Goal: Transaction & Acquisition: Purchase product/service

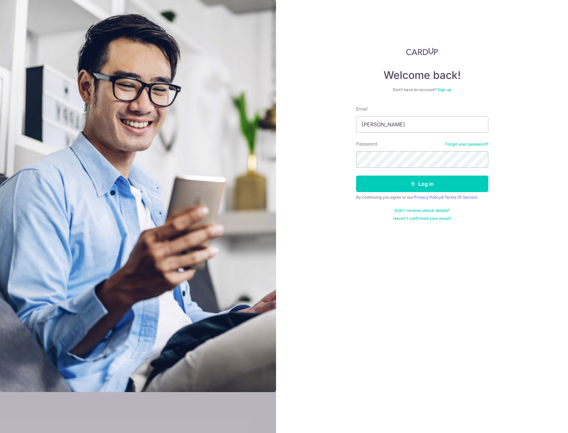
type input "[EMAIL_ADDRESS][DOMAIN_NAME]"
click at [356, 176] on button "Log in" at bounding box center [422, 184] width 132 height 17
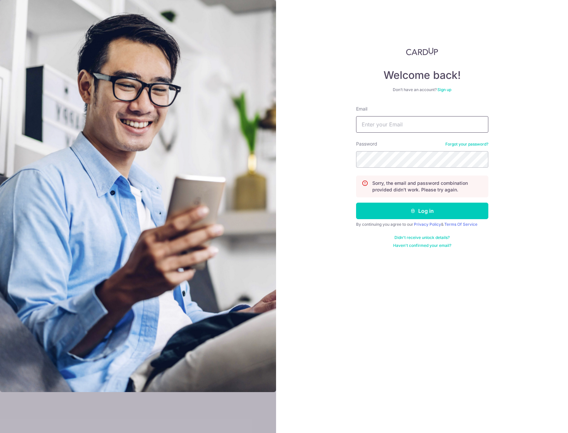
click at [373, 126] on input "Email" at bounding box center [422, 124] width 132 height 17
type input "[EMAIL_ADDRESS][DOMAIN_NAME]"
click at [356, 203] on button "Log in" at bounding box center [422, 211] width 132 height 17
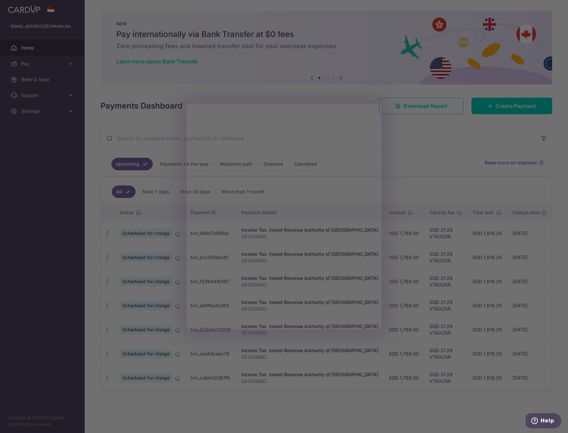
click at [422, 139] on div at bounding box center [286, 219] width 573 height 438
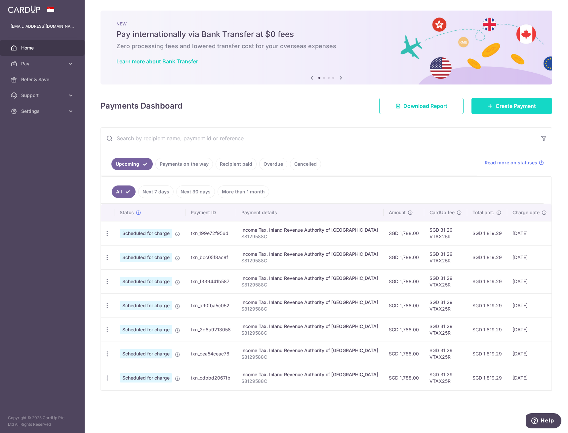
click at [507, 103] on span "Create Payment" at bounding box center [515, 106] width 40 height 8
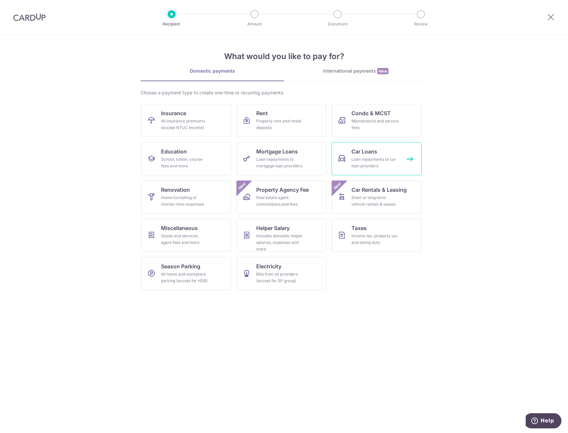
click at [367, 152] on span "Car Loans" at bounding box center [364, 152] width 26 height 8
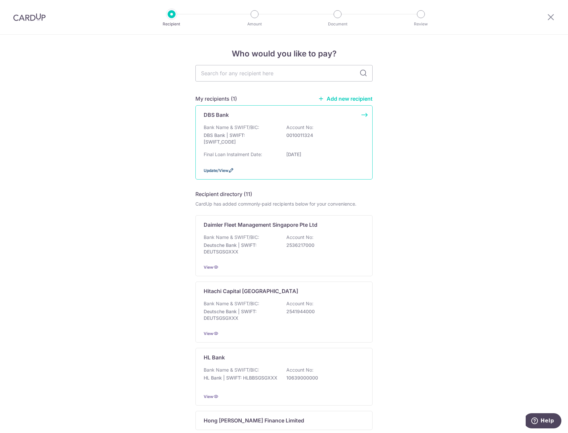
click at [219, 170] on span "Update/View" at bounding box center [215, 170] width 25 height 5
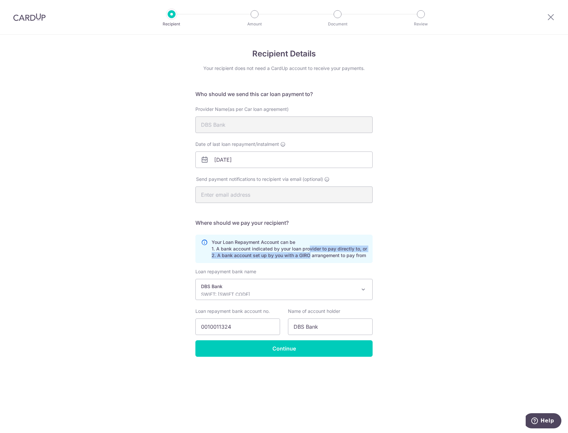
drag, startPoint x: 307, startPoint y: 249, endPoint x: 306, endPoint y: 258, distance: 8.6
click at [306, 258] on p "Your Loan Repayment Account can be 1. A bank account indicated by your loan pro…" at bounding box center [288, 249] width 155 height 20
click at [441, 275] on div "Recipient Details Your recipient does not need a CardUp account to receive your…" at bounding box center [284, 234] width 568 height 399
click at [549, 17] on icon at bounding box center [550, 17] width 8 height 8
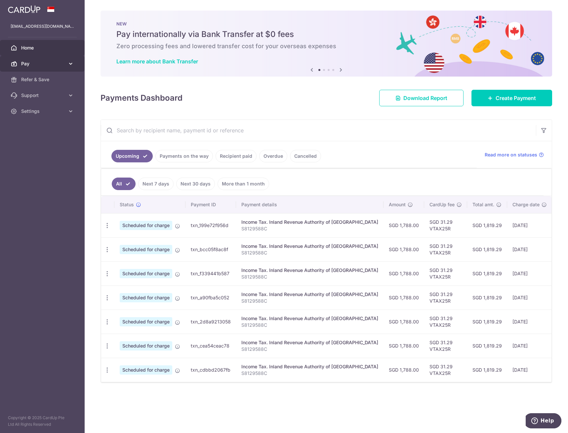
click at [32, 64] on span "Pay" at bounding box center [43, 63] width 44 height 7
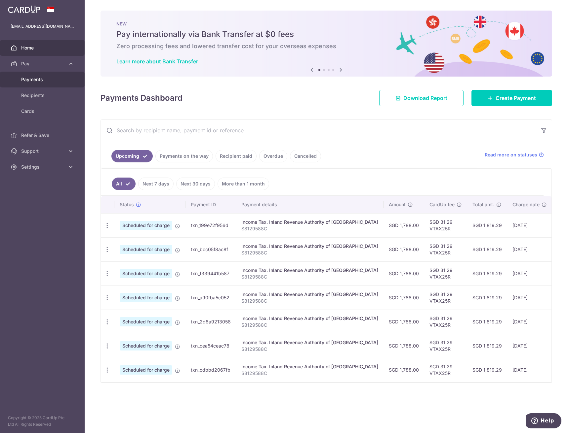
click at [29, 77] on span "Payments" at bounding box center [43, 79] width 44 height 7
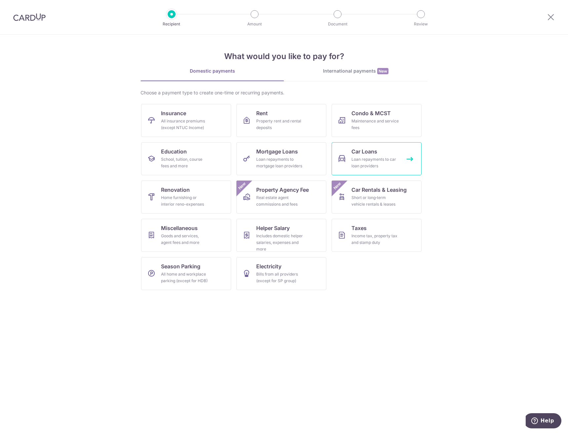
click at [368, 152] on span "Car Loans" at bounding box center [364, 152] width 26 height 8
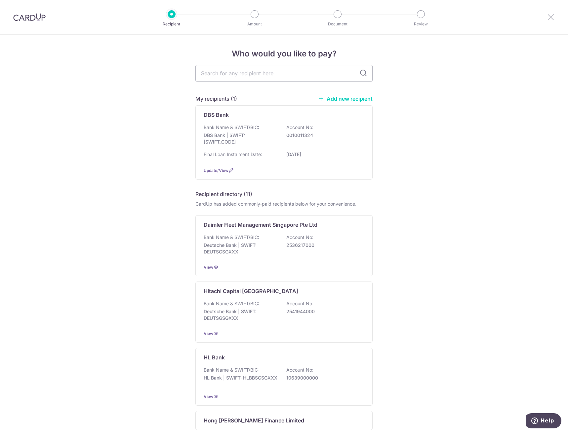
click at [547, 17] on icon at bounding box center [550, 17] width 8 height 8
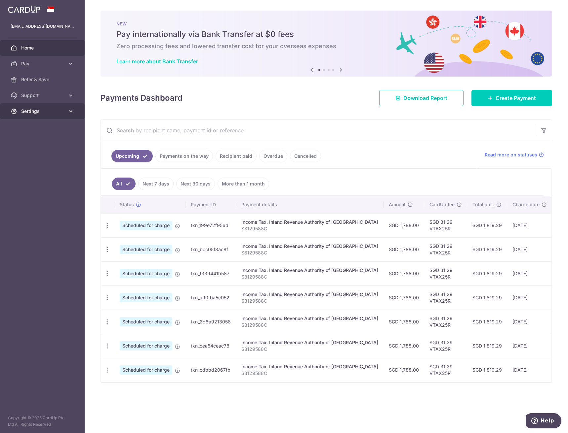
click at [28, 110] on span "Settings" at bounding box center [43, 111] width 44 height 7
click at [27, 143] on span "Logout" at bounding box center [43, 143] width 44 height 7
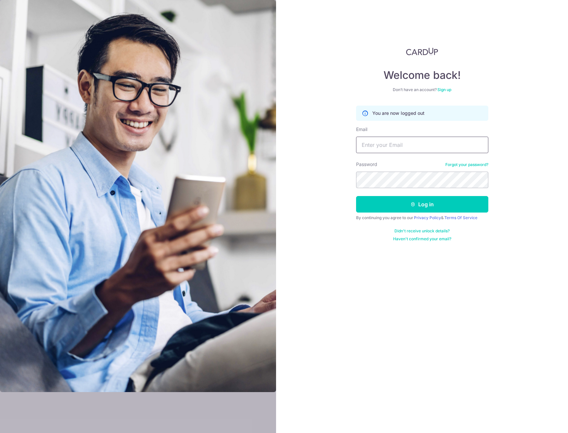
click at [372, 150] on input "Email" at bounding box center [422, 145] width 132 height 17
type input "[EMAIL_ADDRESS][DOMAIN_NAME]"
click at [356, 196] on button "Log in" at bounding box center [422, 204] width 132 height 17
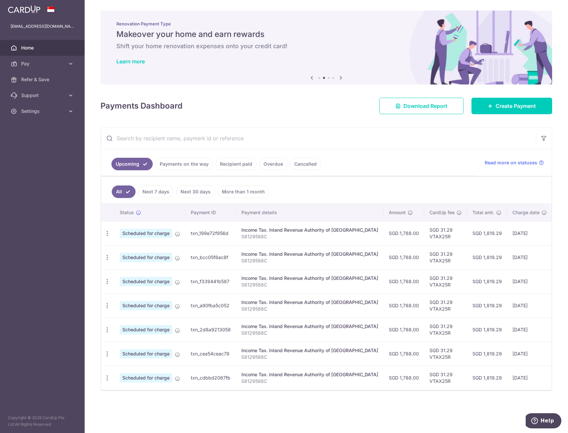
click at [342, 77] on icon at bounding box center [341, 78] width 8 height 8
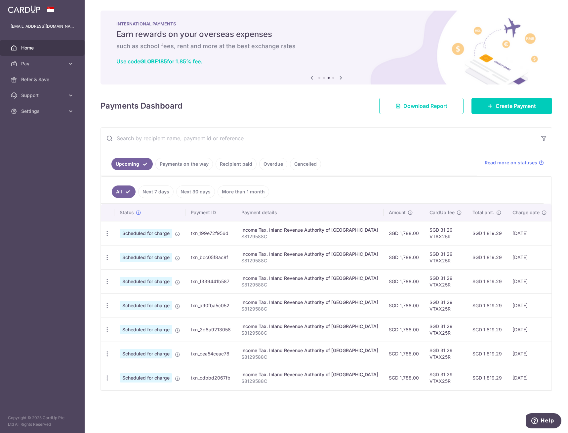
click at [339, 79] on icon at bounding box center [341, 78] width 8 height 8
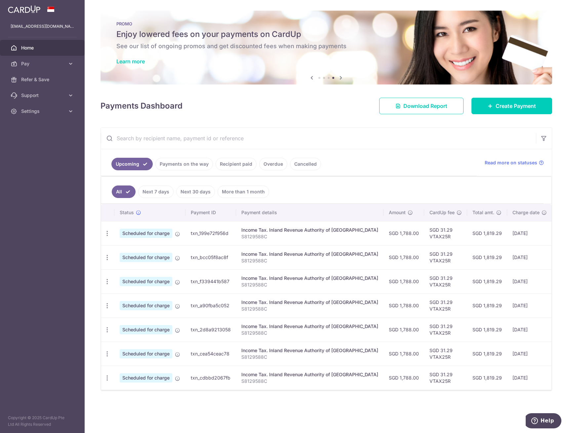
click at [341, 78] on icon at bounding box center [341, 78] width 8 height 8
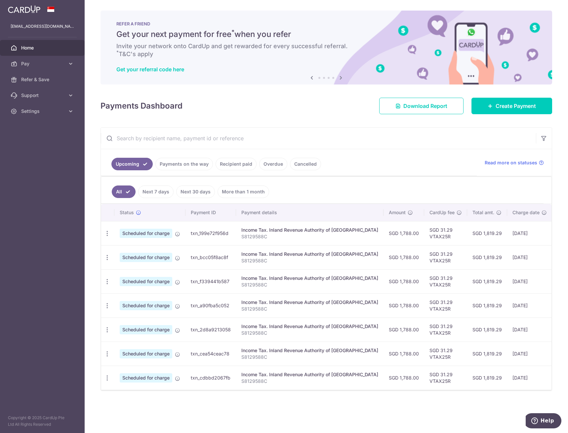
click at [341, 78] on icon at bounding box center [341, 78] width 8 height 8
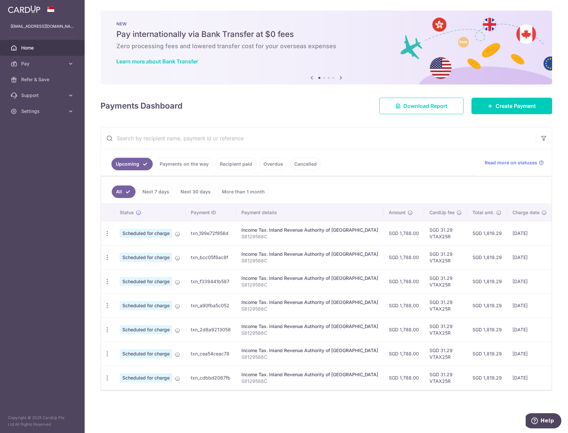
click at [341, 78] on icon at bounding box center [341, 78] width 8 height 8
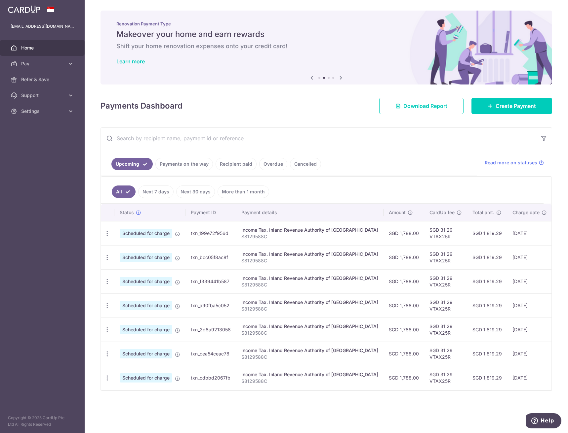
click at [341, 78] on icon at bounding box center [341, 78] width 8 height 8
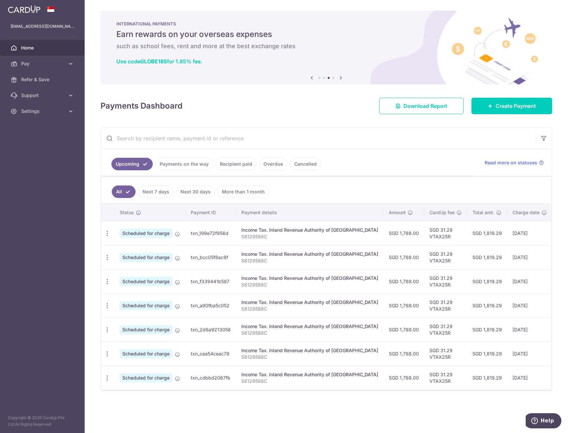
click at [341, 78] on icon at bounding box center [341, 78] width 8 height 8
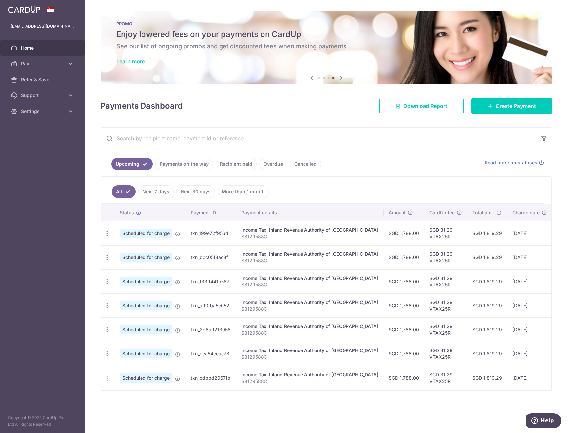
click at [310, 76] on icon at bounding box center [312, 78] width 8 height 8
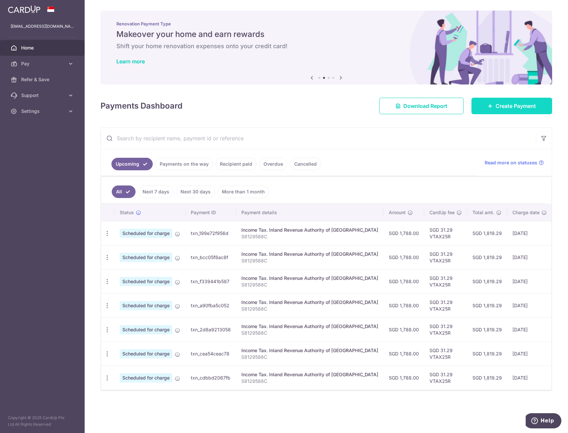
click at [491, 102] on link "Create Payment" at bounding box center [511, 106] width 81 height 17
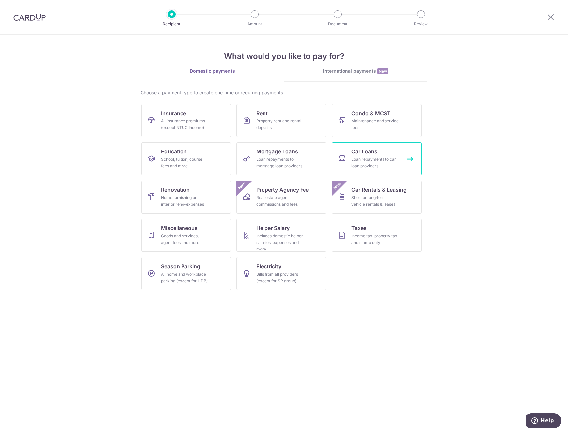
click at [360, 148] on span "Car Loans" at bounding box center [364, 152] width 26 height 8
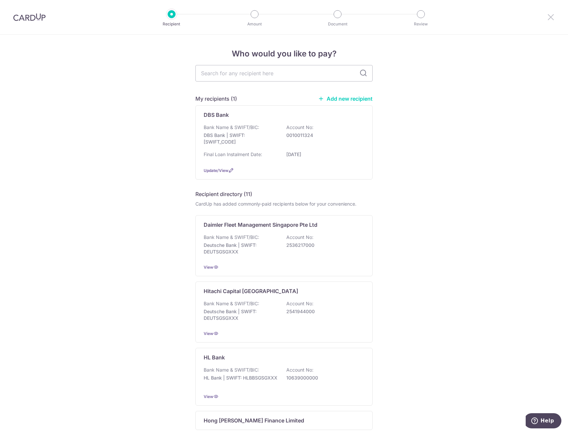
click at [549, 17] on icon at bounding box center [550, 17] width 8 height 8
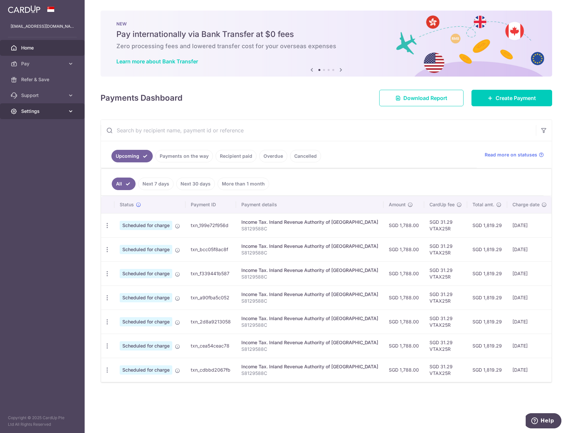
click at [42, 115] on link "Settings" at bounding box center [42, 111] width 85 height 16
click at [25, 144] on span "Logout" at bounding box center [43, 143] width 44 height 7
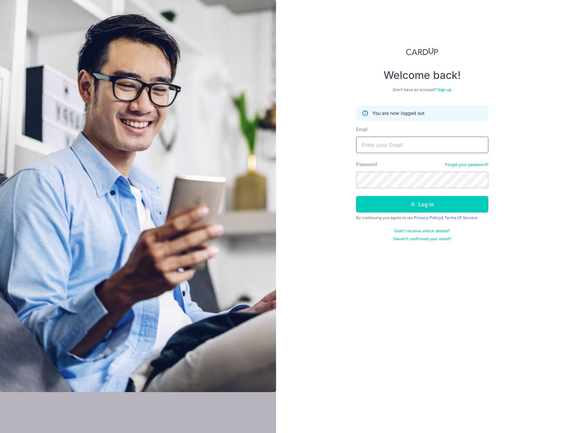
click at [383, 153] on input "Email" at bounding box center [422, 145] width 132 height 17
type input "[EMAIL_ADDRESS][DOMAIN_NAME]"
click at [356, 196] on button "Log in" at bounding box center [422, 204] width 132 height 17
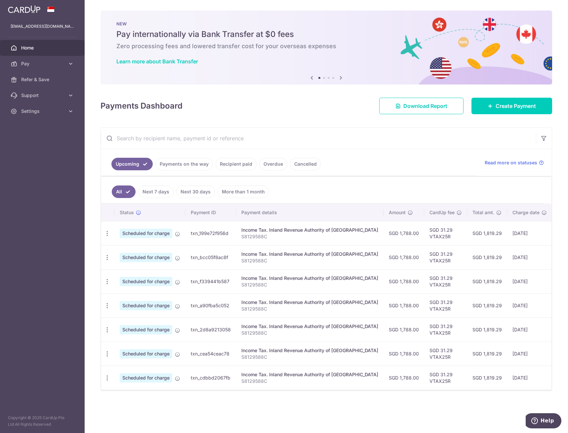
click at [342, 79] on icon at bounding box center [341, 78] width 8 height 8
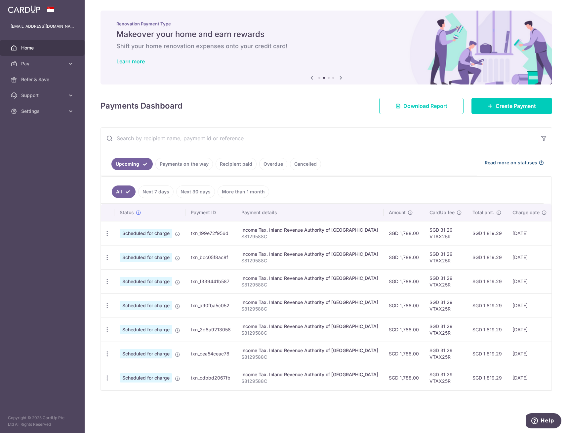
click at [517, 163] on span "Read more on statuses" at bounding box center [510, 163] width 53 height 7
click at [27, 63] on span "Pay" at bounding box center [43, 63] width 44 height 7
click at [45, 80] on span "Payments" at bounding box center [43, 79] width 44 height 7
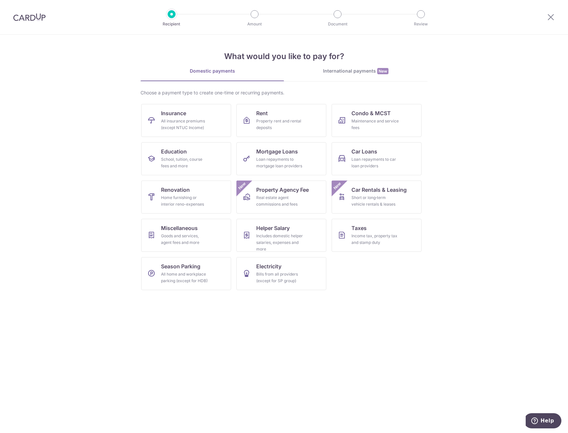
click at [371, 69] on div "International payments New" at bounding box center [355, 71] width 143 height 7
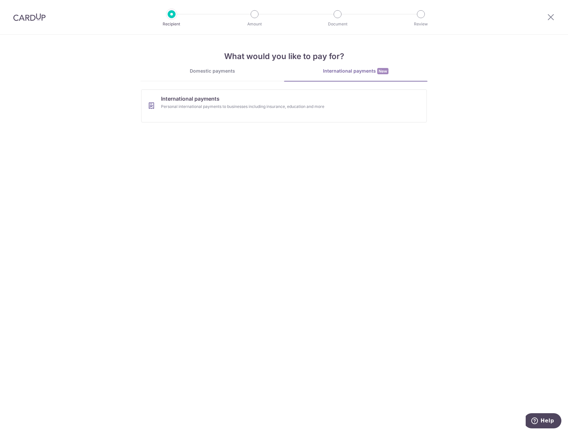
click at [192, 72] on div "Domestic payments" at bounding box center [211, 71] width 143 height 7
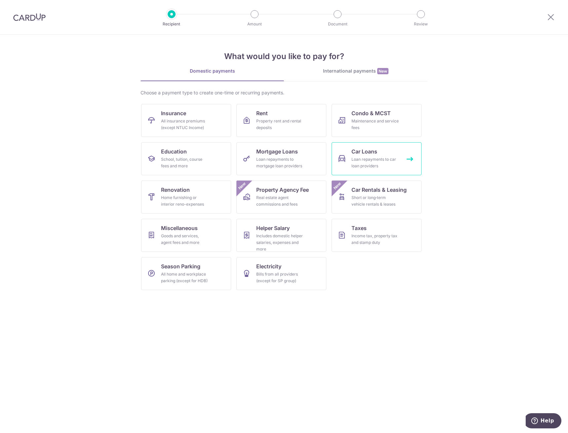
click at [372, 153] on span "Car Loans" at bounding box center [364, 152] width 26 height 8
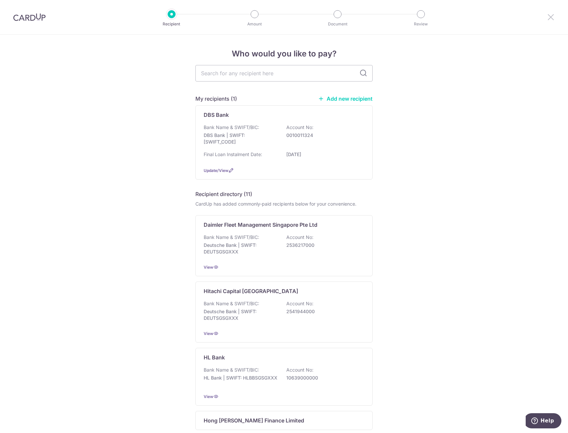
click at [549, 15] on icon at bounding box center [550, 17] width 8 height 8
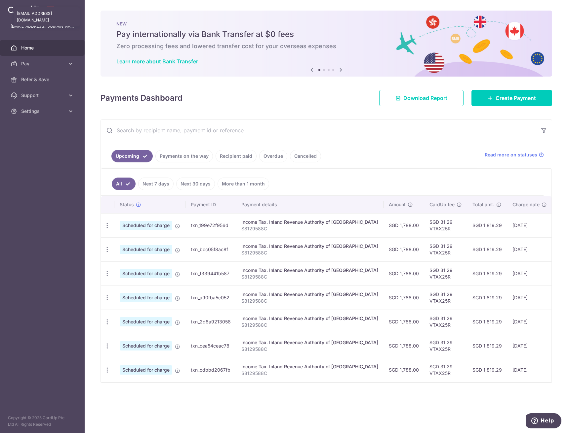
click at [40, 27] on p "[EMAIL_ADDRESS][DOMAIN_NAME]" at bounding box center [42, 26] width 63 height 7
click at [39, 51] on span "Home" at bounding box center [43, 48] width 44 height 7
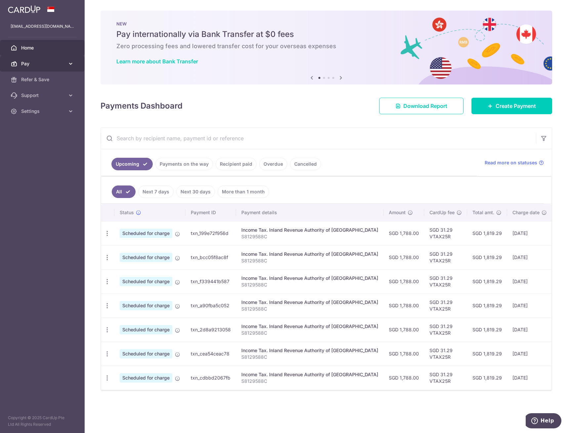
click at [55, 68] on link "Pay" at bounding box center [42, 64] width 85 height 16
click at [42, 93] on span "Recipients" at bounding box center [43, 95] width 44 height 7
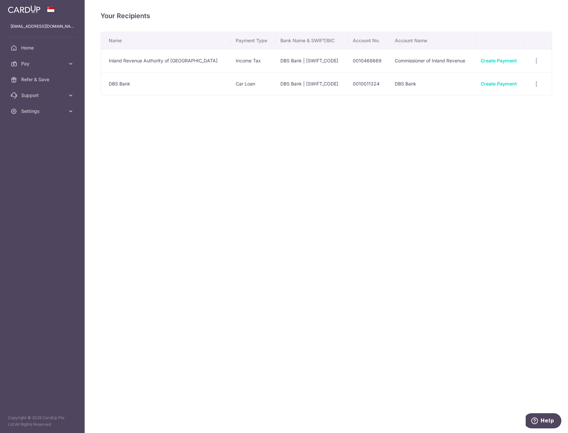
click at [165, 84] on td "DBS Bank" at bounding box center [165, 83] width 129 height 23
click at [487, 84] on link "Create Payment" at bounding box center [498, 84] width 36 height 6
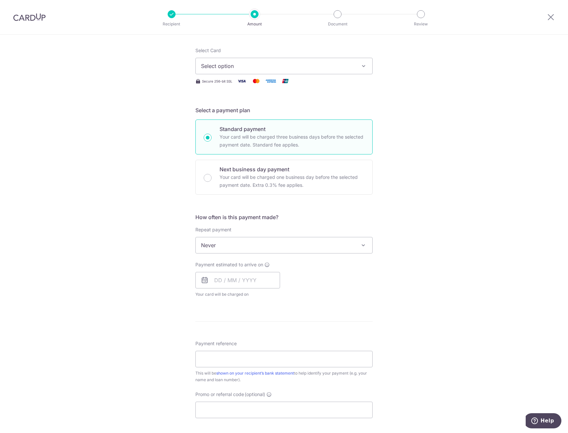
scroll to position [1, 0]
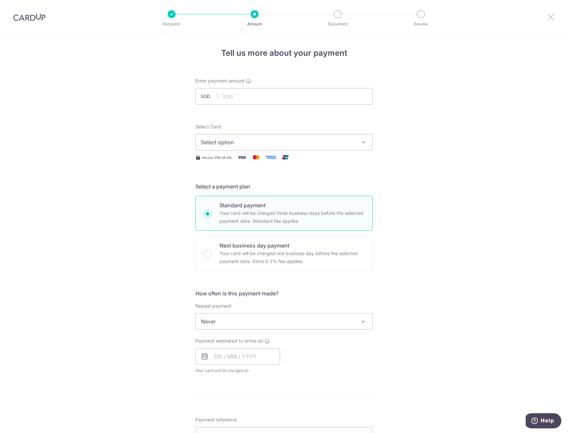
click at [548, 17] on icon at bounding box center [550, 17] width 8 height 8
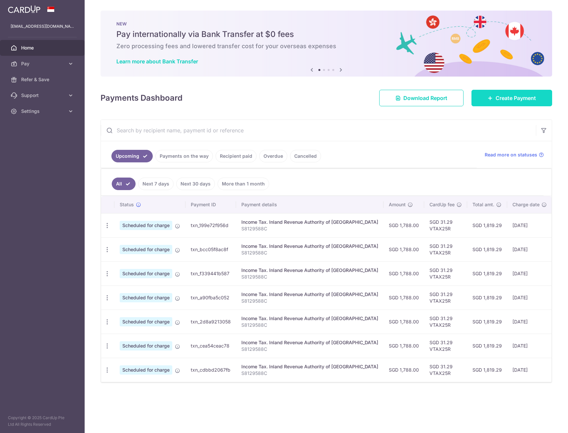
click at [530, 99] on span "Create Payment" at bounding box center [515, 98] width 40 height 8
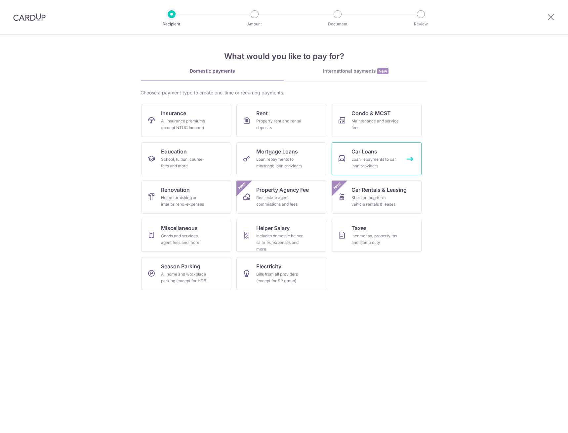
click at [391, 160] on div "Loan repayments to car loan providers" at bounding box center [375, 162] width 48 height 13
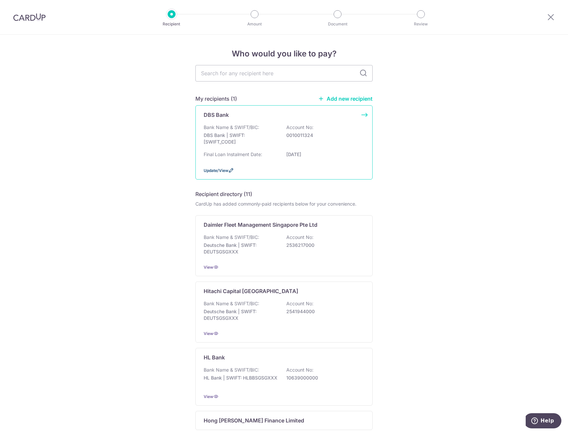
click at [222, 170] on span "Update/View" at bounding box center [215, 170] width 25 height 5
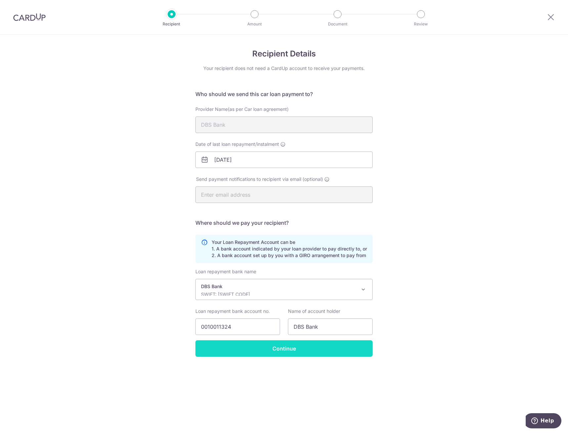
click at [305, 350] on input "Continue" at bounding box center [283, 349] width 177 height 17
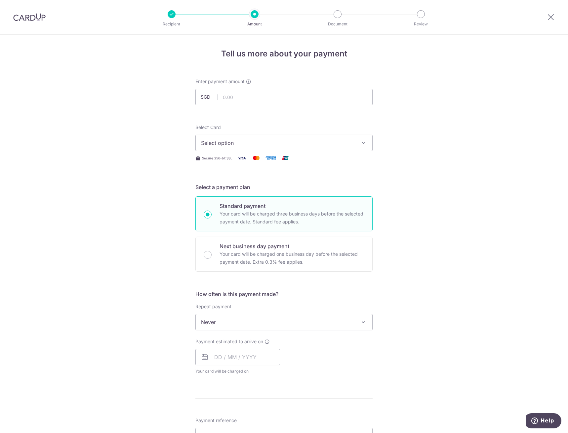
click at [264, 139] on span "Select option" at bounding box center [278, 143] width 154 height 8
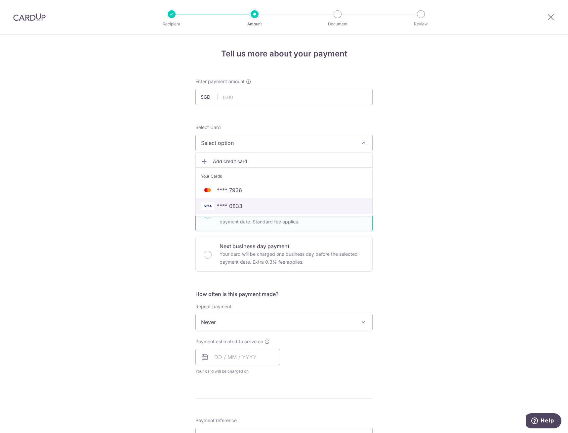
click at [240, 204] on span "**** 0833" at bounding box center [229, 206] width 25 height 8
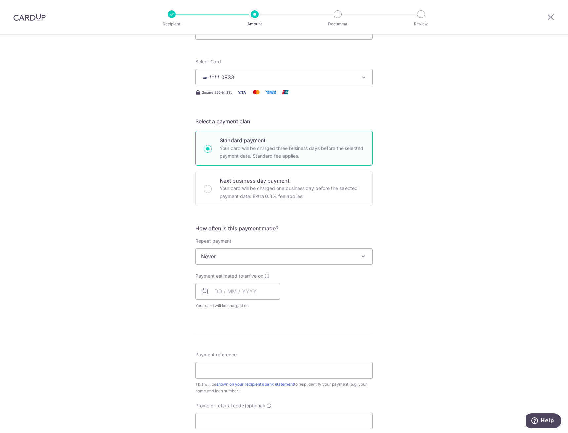
scroll to position [66, 0]
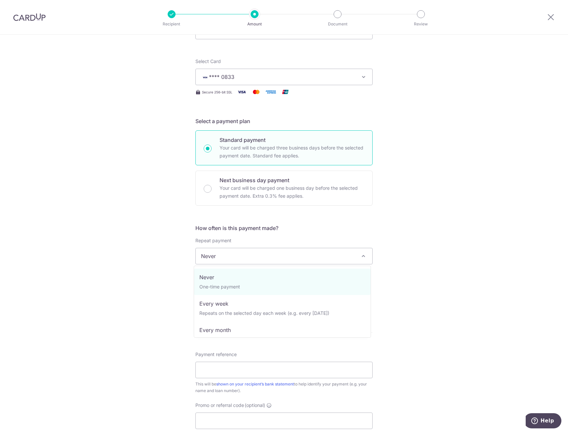
click at [329, 257] on span "Never" at bounding box center [284, 256] width 176 height 16
select select "3"
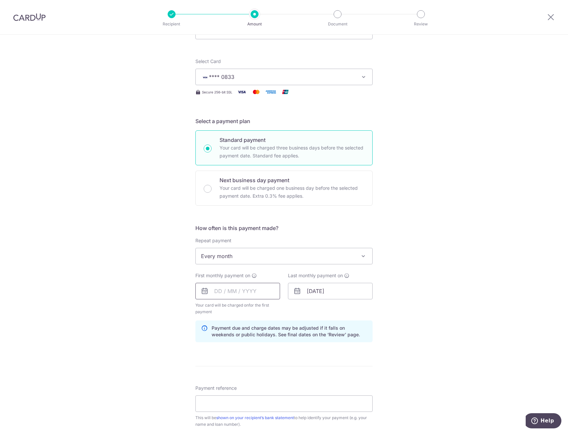
click at [237, 292] on input "text" at bounding box center [237, 291] width 85 height 17
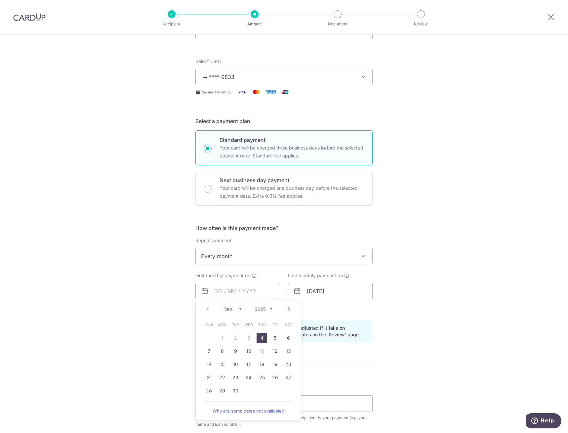
click at [259, 338] on link "4" at bounding box center [261, 338] width 11 height 11
type input "04/09/2025"
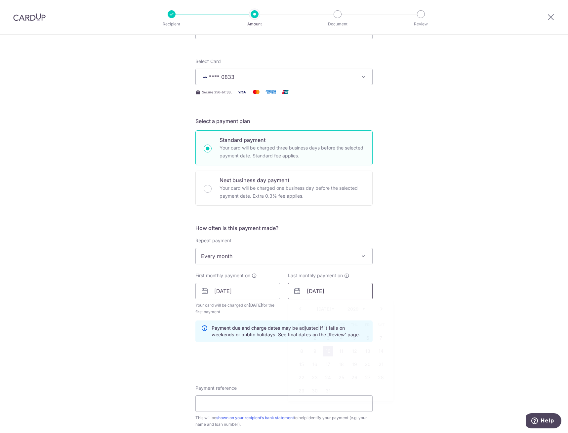
click at [349, 292] on input "[DATE]" at bounding box center [330, 291] width 85 height 17
click at [337, 338] on link "4" at bounding box center [341, 338] width 11 height 11
type input "[DATE]"
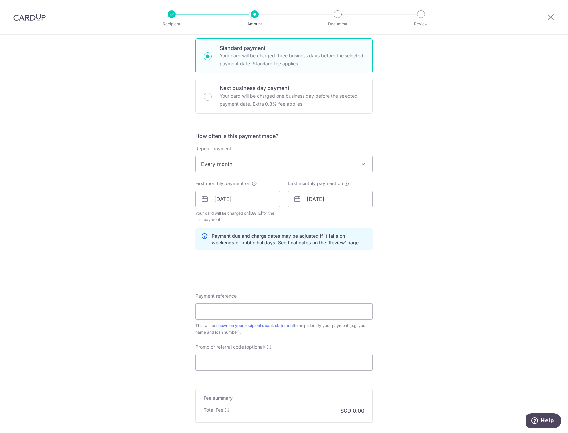
scroll to position [198, 0]
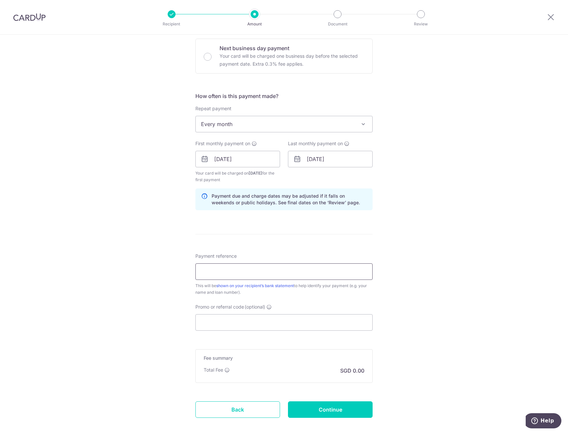
click at [205, 274] on input "Payment reference" at bounding box center [283, 272] width 177 height 17
type input "HPR134719Z"
click at [225, 325] on input "Promo or referral code (optional)" at bounding box center [283, 322] width 177 height 17
click at [270, 306] on icon at bounding box center [268, 307] width 5 height 5
click at [270, 314] on input "Promo or referral code (optional) Enter either a promo code or a referral code …" at bounding box center [283, 322] width 177 height 17
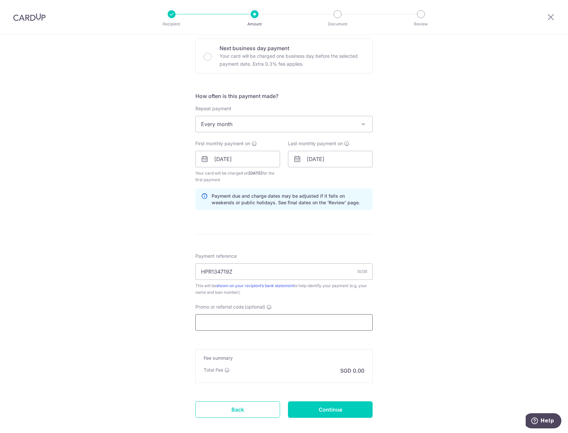
click at [254, 328] on input "Promo or referral code (optional)" at bounding box center [283, 322] width 177 height 17
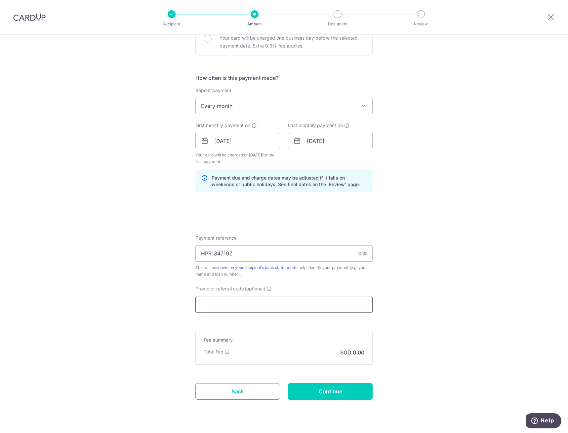
scroll to position [233, 0]
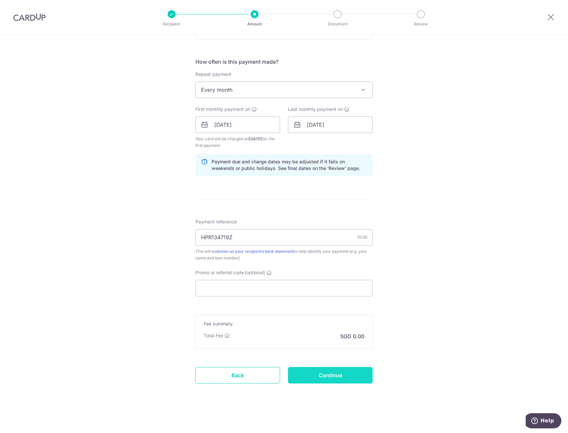
click at [338, 375] on input "Continue" at bounding box center [330, 375] width 85 height 17
type input "Create Schedule"
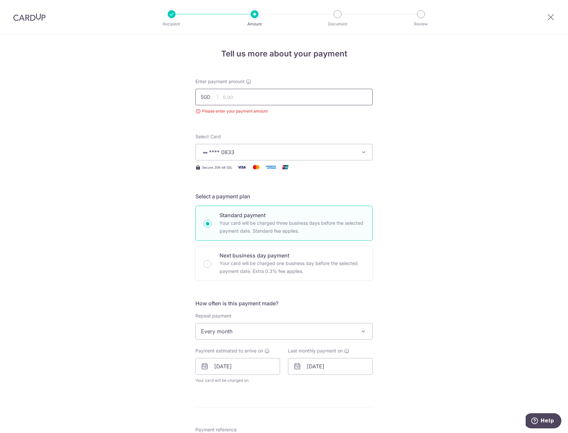
click at [230, 98] on input "text" at bounding box center [283, 97] width 177 height 17
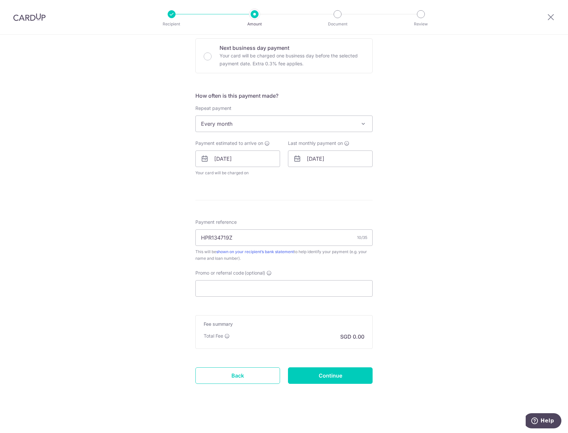
scroll to position [208, 0]
click at [409, 301] on div "Tell us more about your payment Enter payment amount SGD 1591.00 Please enter y…" at bounding box center [284, 130] width 568 height 607
type input "1,591.00"
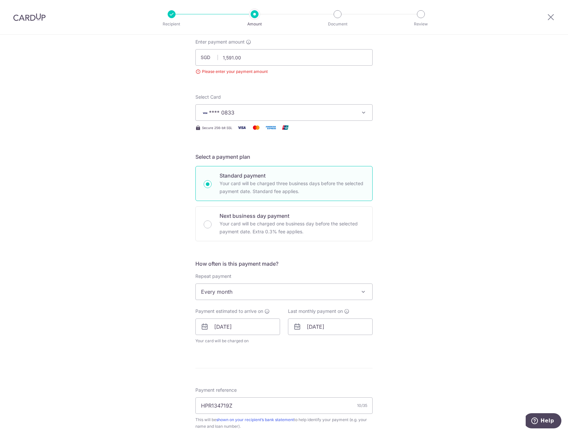
scroll to position [0, 0]
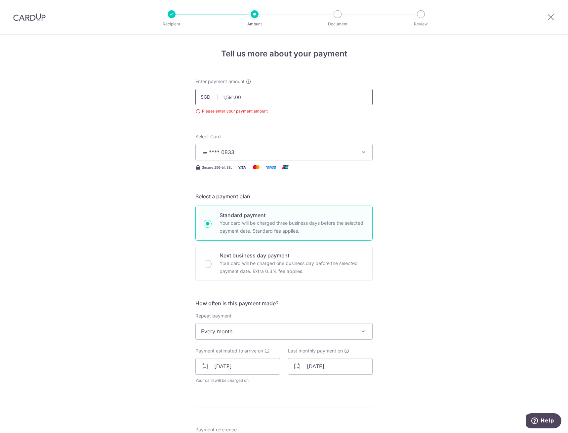
click at [264, 94] on input "1,591.00" at bounding box center [283, 97] width 177 height 17
click at [248, 146] on button "**** 0833" at bounding box center [283, 152] width 177 height 17
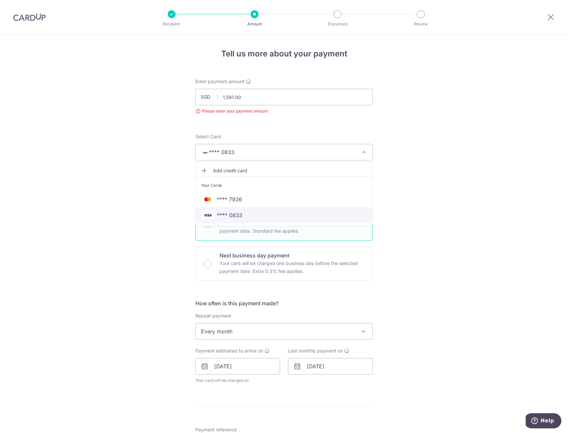
click at [235, 214] on span "**** 0833" at bounding box center [229, 215] width 25 height 8
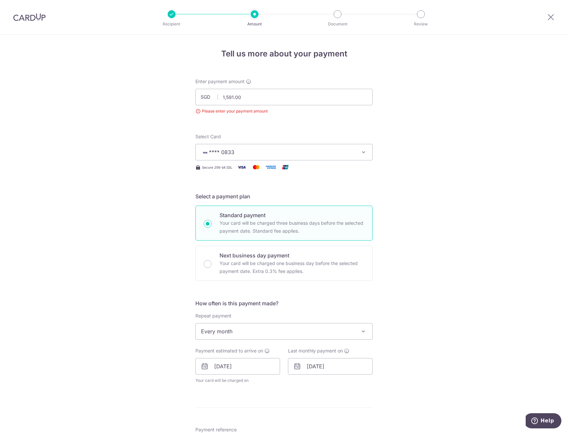
click at [439, 192] on div "Tell us more about your payment Enter payment amount SGD 1,591.00 1591.00 Pleas…" at bounding box center [284, 338] width 568 height 607
click at [261, 97] on input "1,591.00" at bounding box center [283, 97] width 177 height 17
type input "1,591.00"
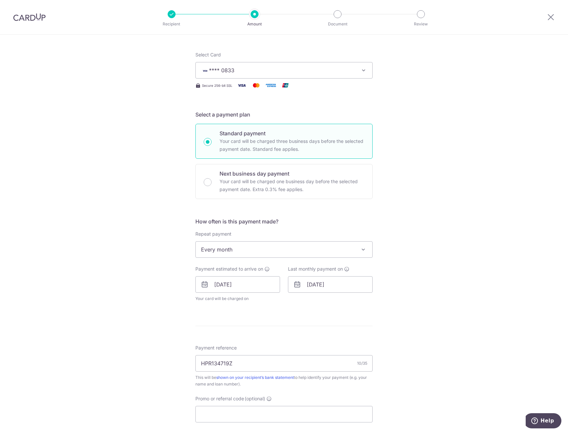
scroll to position [208, 0]
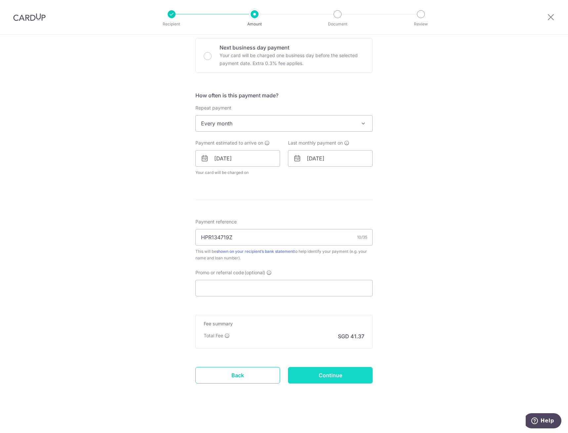
click at [337, 372] on input "Continue" at bounding box center [330, 375] width 85 height 17
type input "Create Schedule"
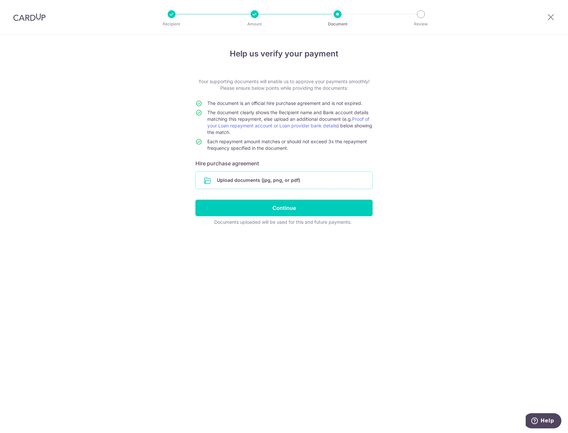
click at [230, 179] on input "file" at bounding box center [284, 180] width 176 height 17
click at [251, 14] on div at bounding box center [254, 14] width 8 height 8
click at [439, 163] on div "Help us verify your payment Your supporting documents will enable us to approve…" at bounding box center [284, 234] width 568 height 399
click at [554, 21] on div at bounding box center [550, 17] width 34 height 34
click at [548, 14] on icon at bounding box center [550, 17] width 8 height 8
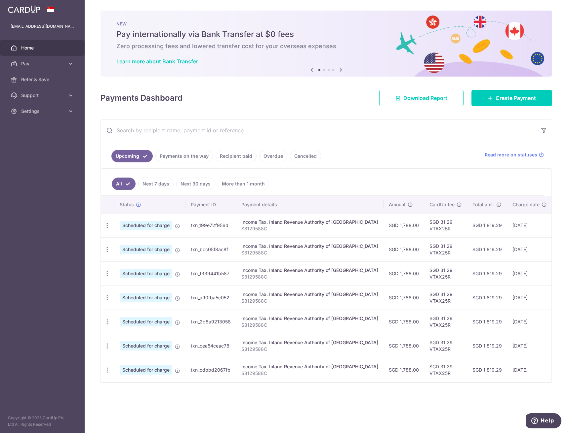
click at [340, 69] on icon at bounding box center [341, 70] width 8 height 8
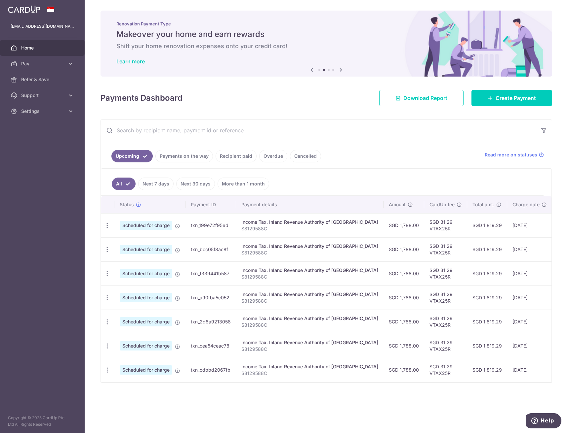
click at [340, 69] on icon at bounding box center [341, 70] width 8 height 8
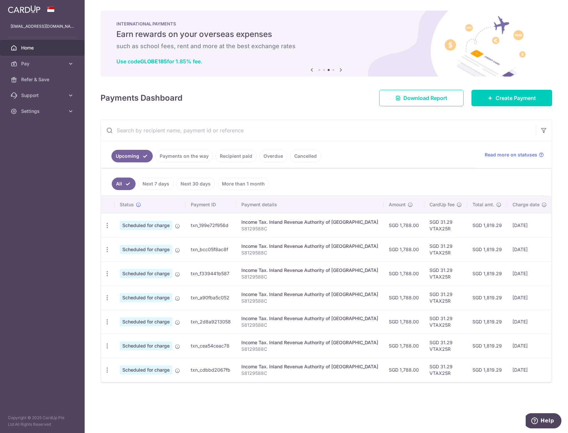
click at [340, 69] on icon at bounding box center [341, 70] width 8 height 8
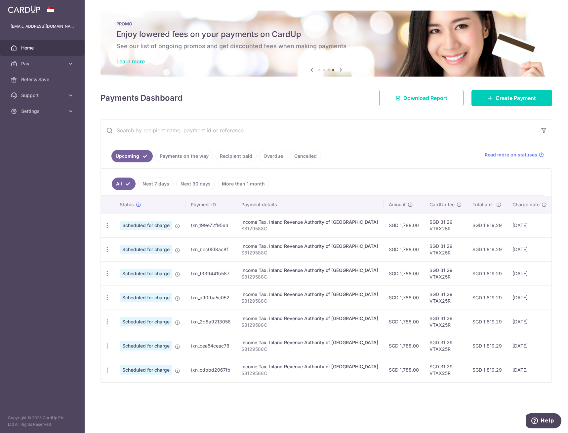
click at [122, 61] on link "Learn more" at bounding box center [130, 61] width 28 height 7
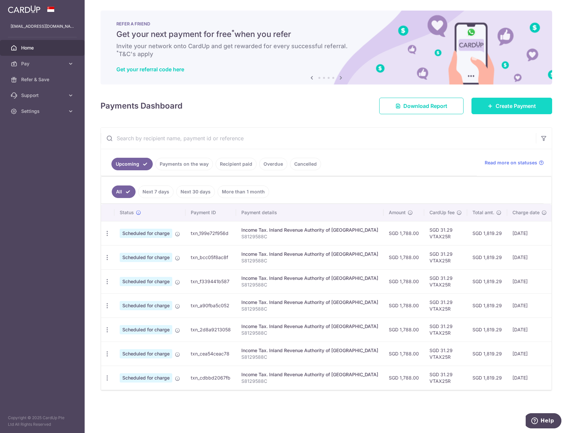
click at [506, 104] on span "Create Payment" at bounding box center [515, 106] width 40 height 8
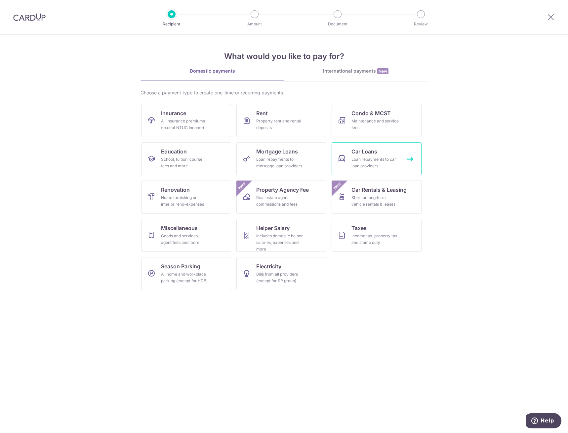
click at [371, 157] on div "Loan repayments to car loan providers" at bounding box center [375, 162] width 48 height 13
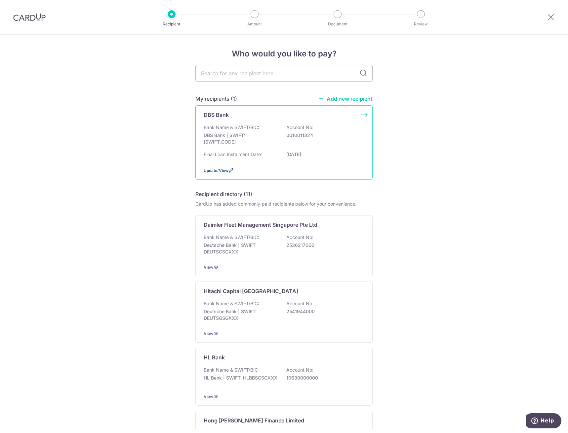
click at [217, 171] on span "Update/View" at bounding box center [215, 170] width 25 height 5
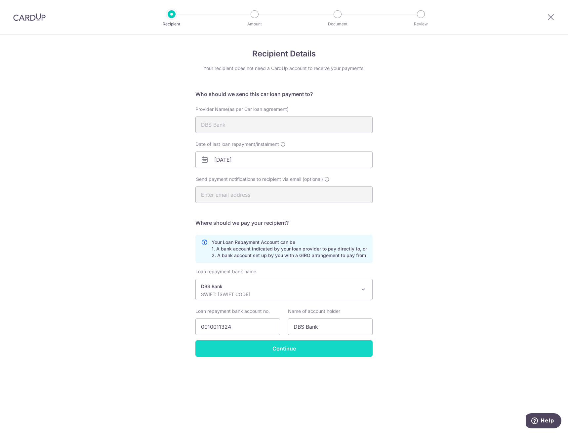
click at [291, 350] on input "Continue" at bounding box center [283, 349] width 177 height 17
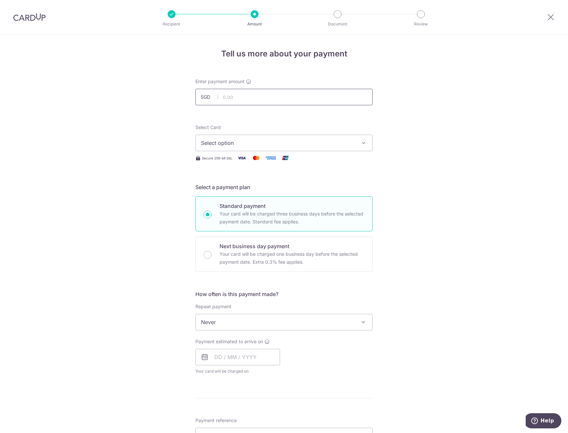
click at [260, 98] on input "text" at bounding box center [283, 97] width 177 height 17
type input "1,591.00"
click at [240, 141] on span "Select option" at bounding box center [278, 143] width 154 height 8
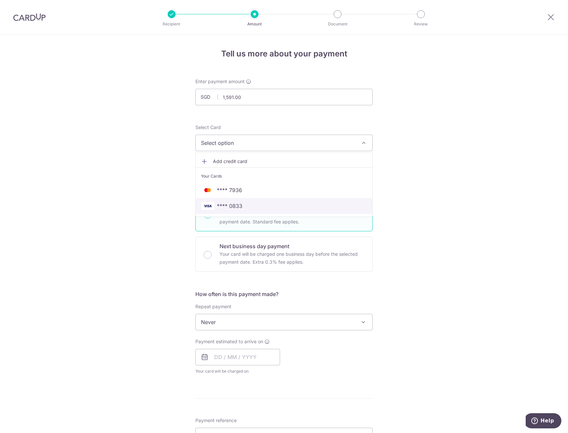
click at [217, 206] on span "**** 0833" at bounding box center [229, 206] width 25 height 8
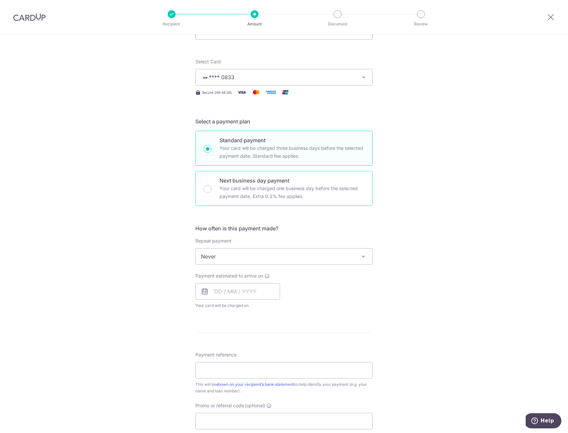
scroll to position [66, 0]
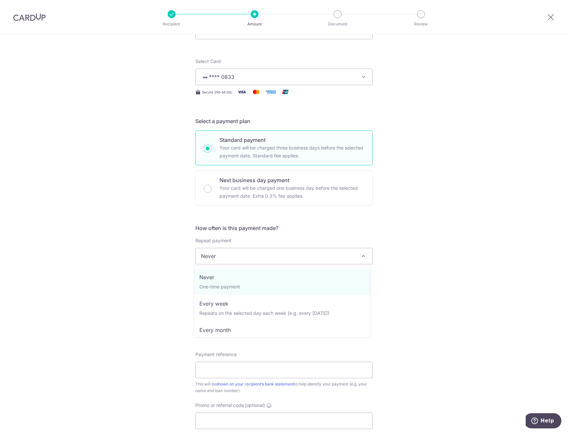
click at [305, 259] on span "Never" at bounding box center [284, 256] width 176 height 16
select select "3"
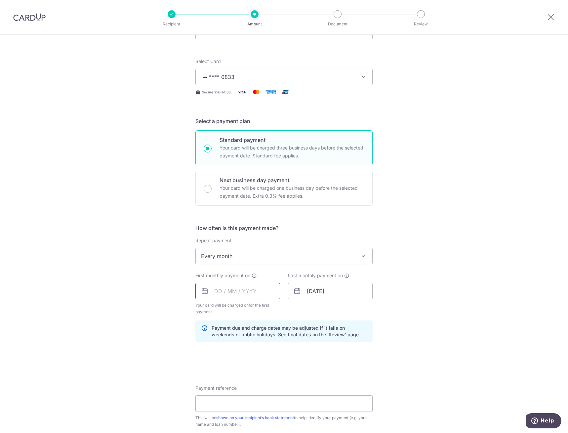
click at [217, 285] on input "text" at bounding box center [237, 291] width 85 height 17
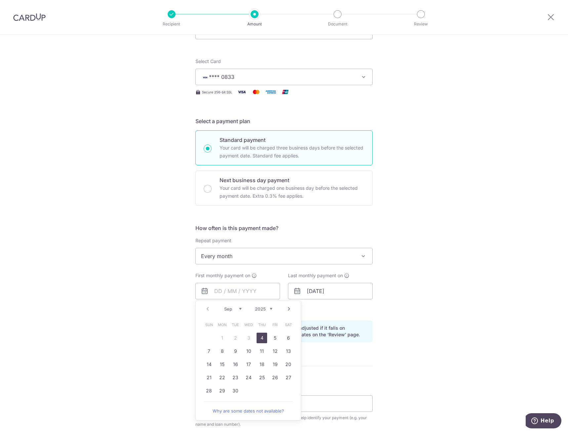
click at [259, 337] on link "4" at bounding box center [261, 338] width 11 height 11
type input "04/09/2025"
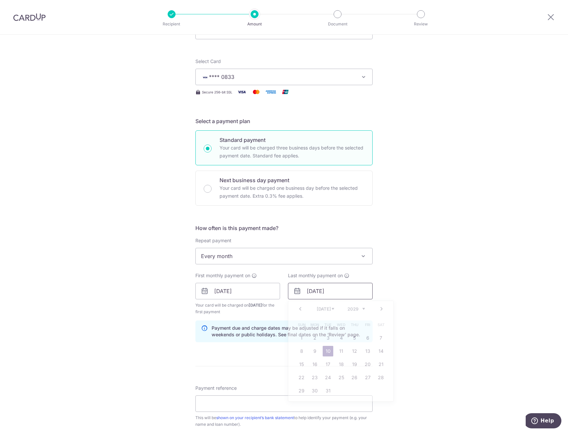
click at [322, 296] on input "[DATE]" at bounding box center [330, 291] width 85 height 17
click at [340, 341] on link "4" at bounding box center [341, 338] width 11 height 11
type input "04/07/2029"
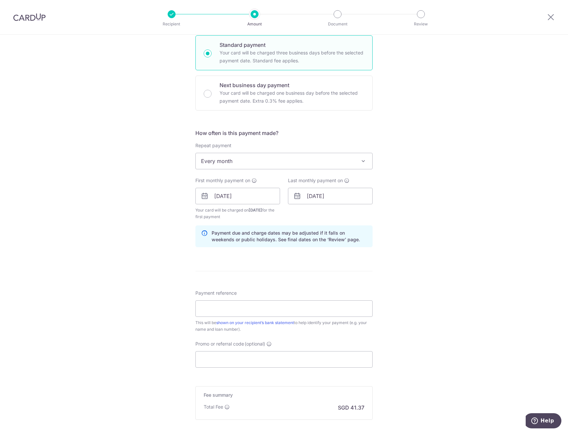
scroll to position [165, 0]
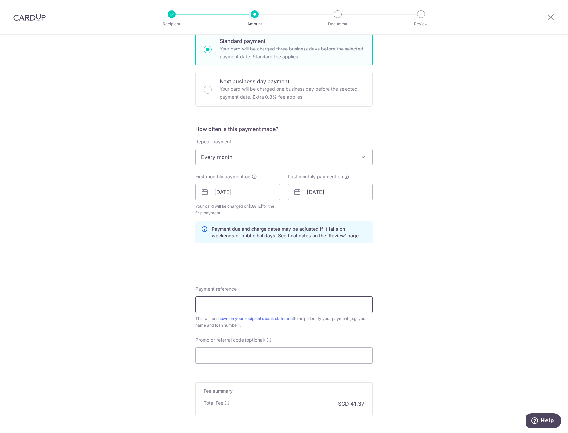
click at [227, 305] on input "Payment reference" at bounding box center [283, 305] width 177 height 17
type input "HPR134719Z"
click at [224, 358] on input "Promo or referral code (optional)" at bounding box center [283, 356] width 177 height 17
paste input "REC185"
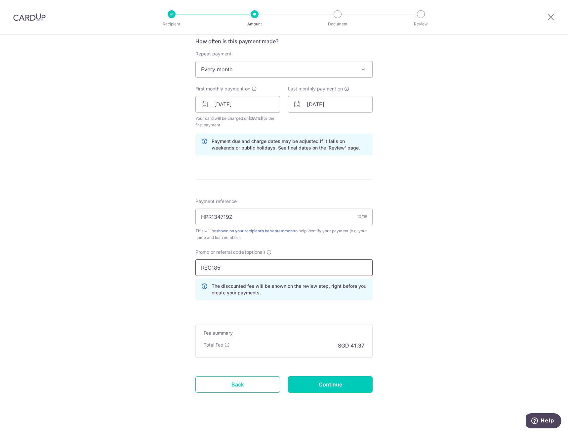
scroll to position [262, 0]
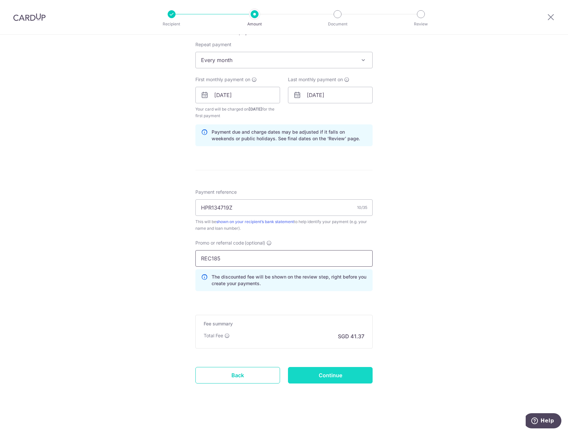
type input "REC185"
click at [343, 373] on input "Continue" at bounding box center [330, 375] width 85 height 17
type input "Create Schedule"
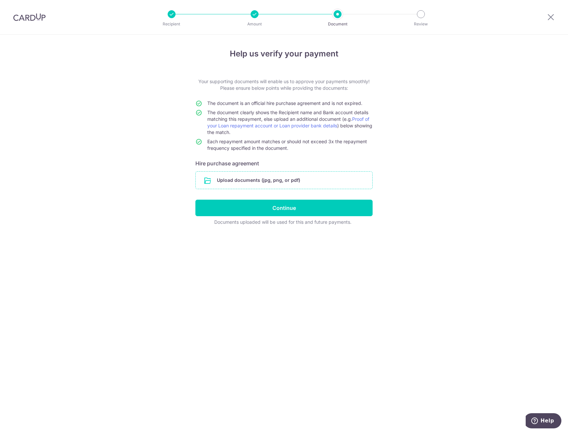
click at [242, 182] on input "file" at bounding box center [284, 180] width 176 height 17
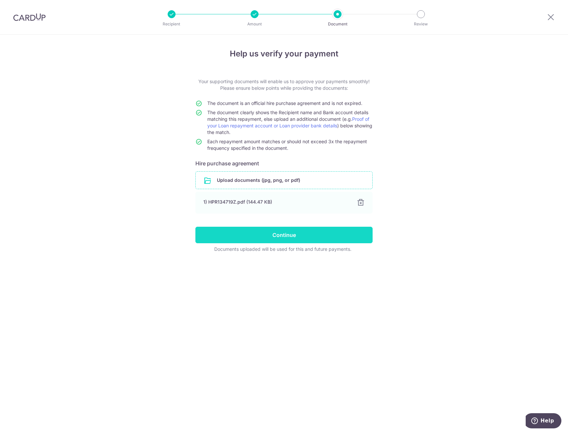
click at [311, 239] on input "Continue" at bounding box center [283, 235] width 177 height 17
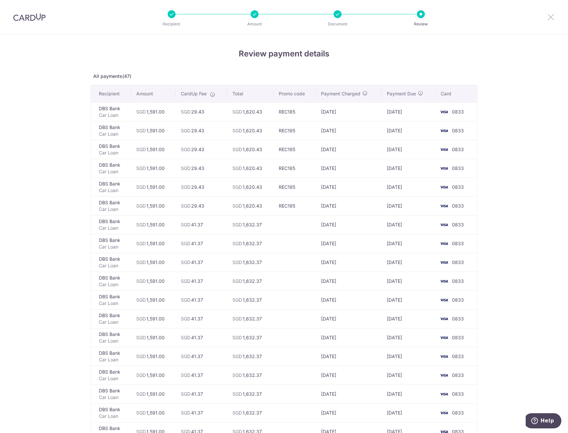
click at [553, 15] on icon at bounding box center [550, 17] width 8 height 8
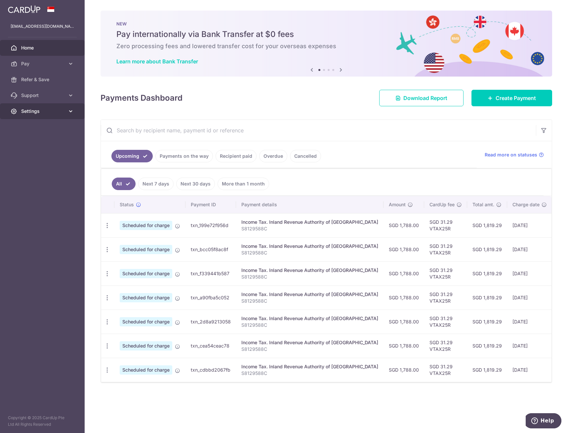
click at [38, 111] on span "Settings" at bounding box center [43, 111] width 44 height 7
click at [30, 145] on span "Logout" at bounding box center [43, 143] width 44 height 7
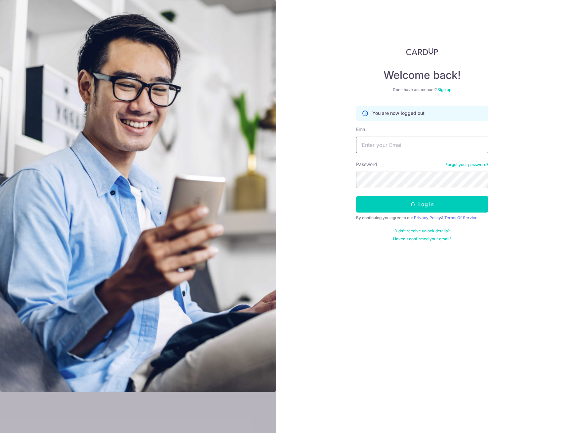
click at [427, 149] on input "Email" at bounding box center [422, 145] width 132 height 17
type input "[EMAIL_ADDRESS][DOMAIN_NAME]"
click at [356, 196] on button "Log in" at bounding box center [422, 204] width 132 height 17
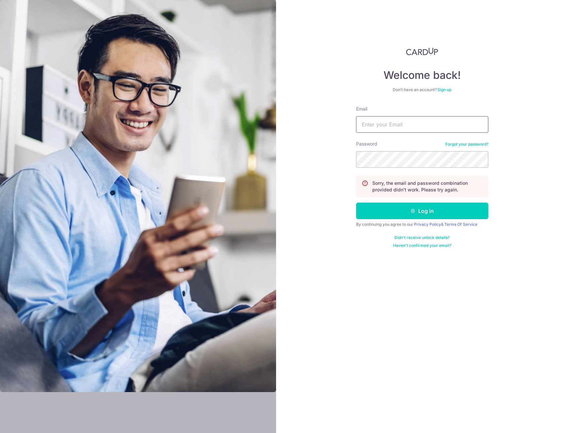
click at [380, 128] on input "Email" at bounding box center [422, 124] width 132 height 17
type input "[EMAIL_ADDRESS][DOMAIN_NAME]"
click at [356, 203] on button "Log in" at bounding box center [422, 211] width 132 height 17
click at [400, 124] on input "Email" at bounding box center [422, 124] width 132 height 17
type input "[EMAIL_ADDRESS][DOMAIN_NAME]"
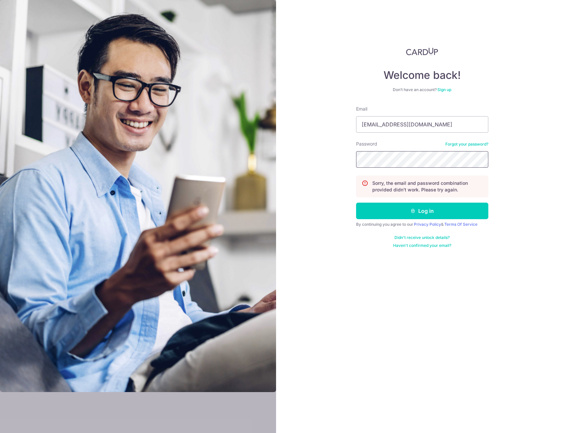
click at [356, 203] on button "Log in" at bounding box center [422, 211] width 132 height 17
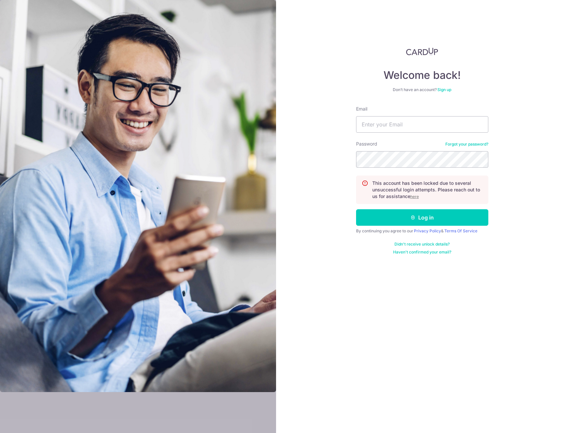
click at [465, 144] on link "Forgot your password?" at bounding box center [466, 144] width 43 height 5
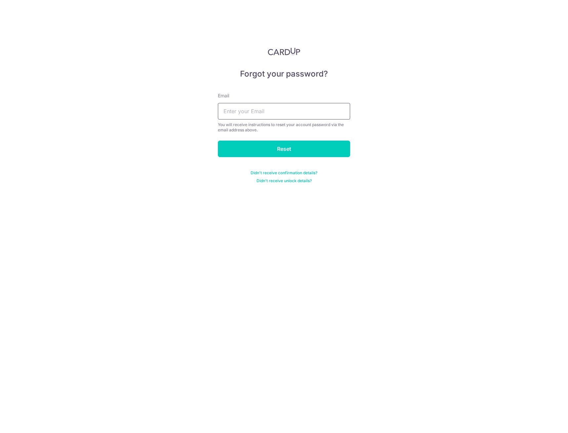
click at [254, 117] on input "text" at bounding box center [284, 111] width 132 height 17
type input "[EMAIL_ADDRESS][DOMAIN_NAME]"
click at [269, 145] on input "Reset" at bounding box center [284, 149] width 132 height 17
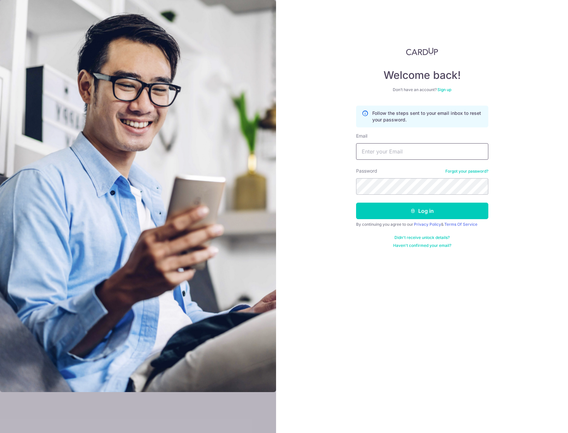
click at [386, 154] on input "Email" at bounding box center [422, 151] width 132 height 17
type input "[EMAIL_ADDRESS][DOMAIN_NAME]"
click at [356, 203] on button "Log in" at bounding box center [422, 211] width 132 height 17
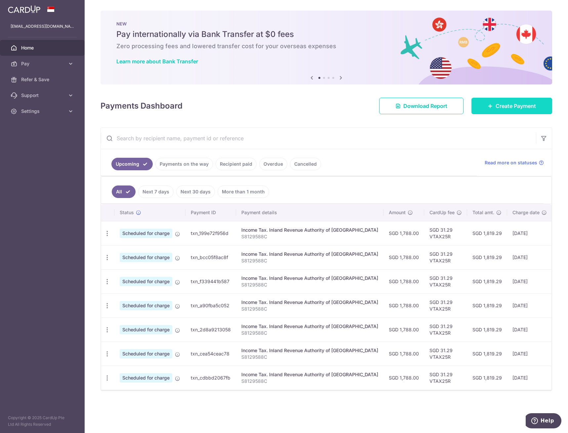
click at [507, 110] on link "Create Payment" at bounding box center [511, 106] width 81 height 17
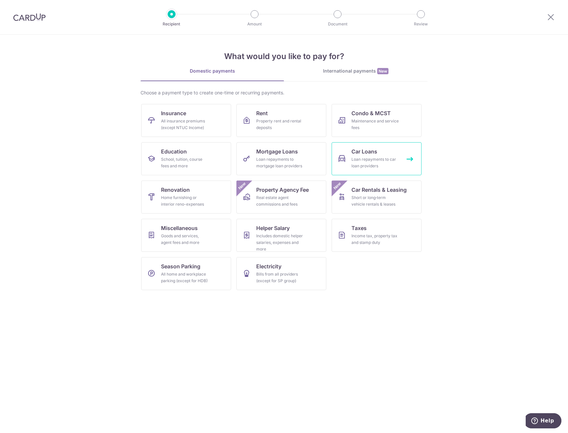
click at [370, 158] on div "Loan repayments to car loan providers" at bounding box center [375, 162] width 48 height 13
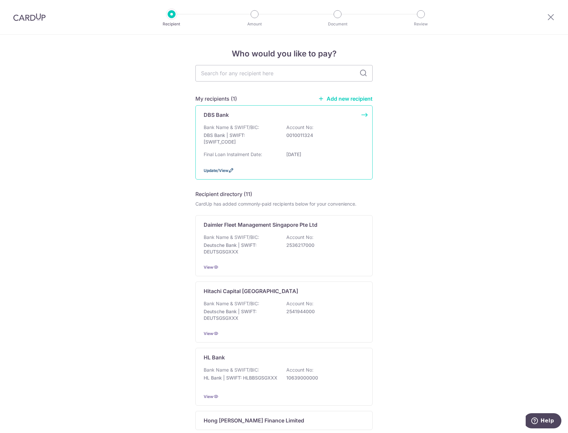
click at [225, 170] on span "Update/View" at bounding box center [215, 170] width 25 height 5
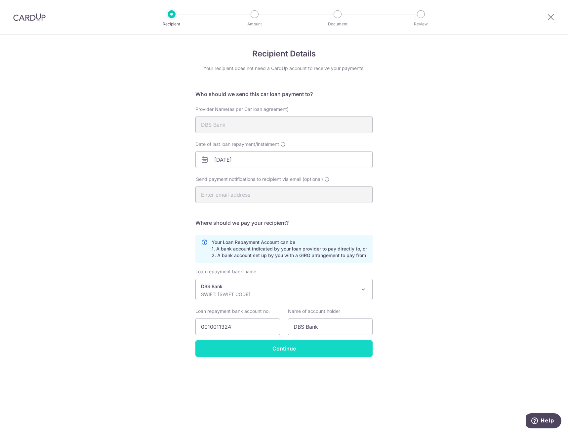
click at [293, 350] on input "Continue" at bounding box center [283, 349] width 177 height 17
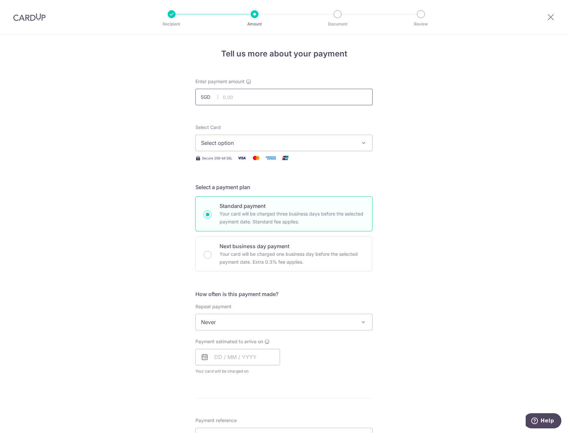
click at [241, 102] on input "text" at bounding box center [283, 97] width 177 height 17
type input "1,591.00"
click at [212, 142] on span "Select option" at bounding box center [278, 143] width 154 height 8
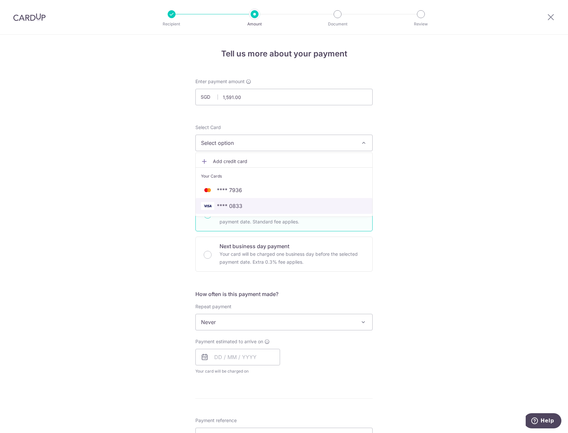
click at [218, 203] on span "**** 0833" at bounding box center [229, 206] width 25 height 8
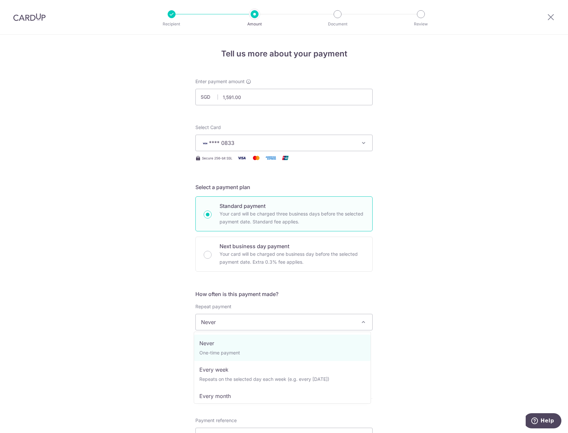
click at [229, 323] on span "Never" at bounding box center [284, 322] width 176 height 16
select select "3"
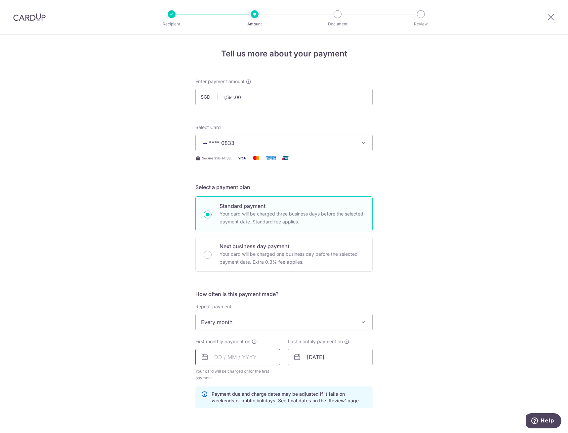
click at [217, 360] on input "text" at bounding box center [237, 357] width 85 height 17
click at [259, 403] on link "4" at bounding box center [261, 404] width 11 height 11
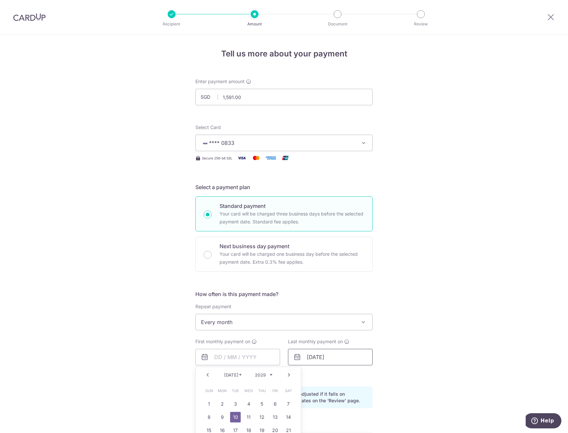
type input "[DATE]"
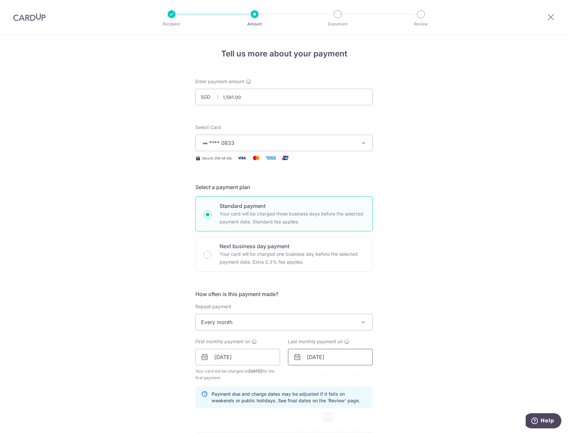
click at [329, 359] on input "10/07/2029" at bounding box center [330, 357] width 85 height 17
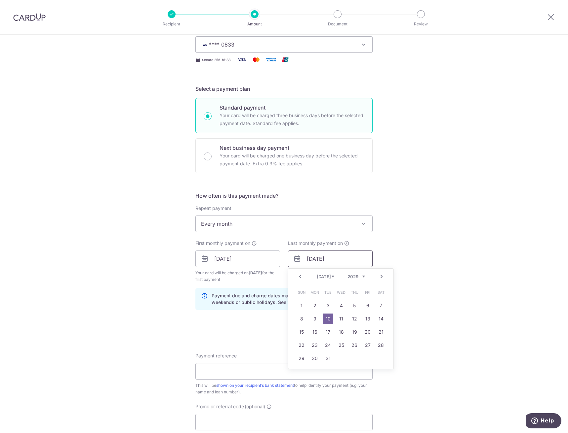
scroll to position [99, 0]
click at [341, 307] on link "4" at bounding box center [341, 305] width 11 height 11
type input "[DATE]"
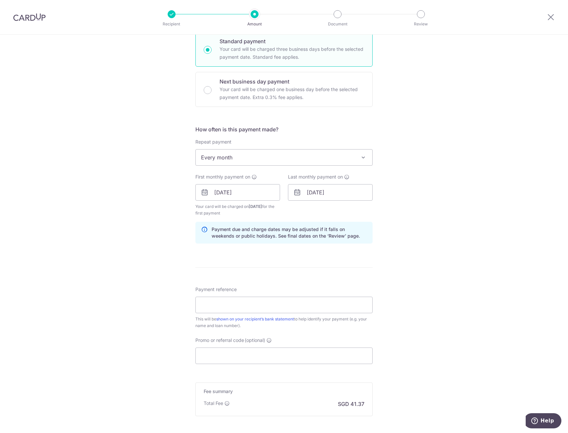
scroll to position [165, 0]
click at [250, 306] on input "Payment reference" at bounding box center [283, 305] width 177 height 17
type input "HPR134719Z"
click at [220, 356] on input "Promo or referral code (optional)" at bounding box center [283, 356] width 177 height 17
paste input "HPR134719Z"
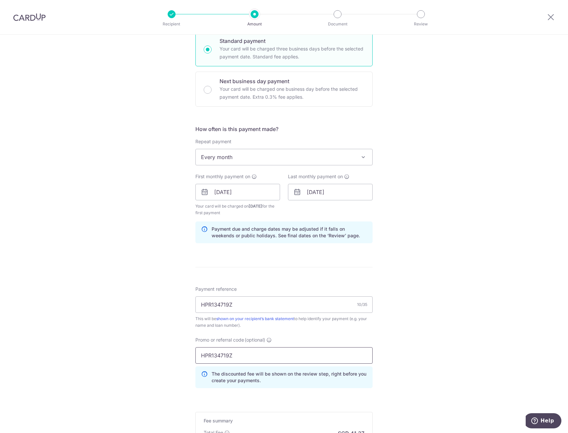
drag, startPoint x: 239, startPoint y: 356, endPoint x: 111, endPoint y: 349, distance: 129.0
click at [111, 349] on div "Tell us more about your payment Enter payment amount SGD 1,591.00 1591.00 Selec…" at bounding box center [284, 200] width 568 height 661
type input "REC185"
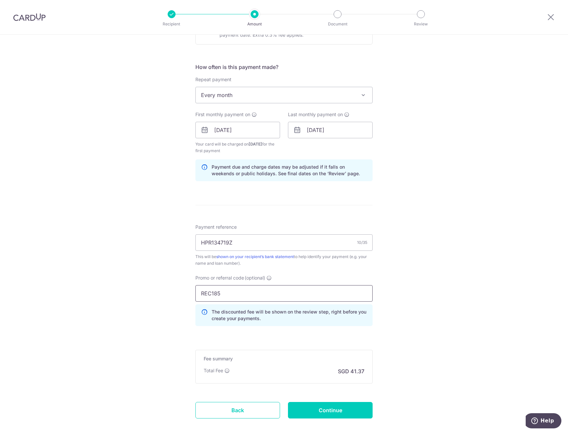
scroll to position [262, 0]
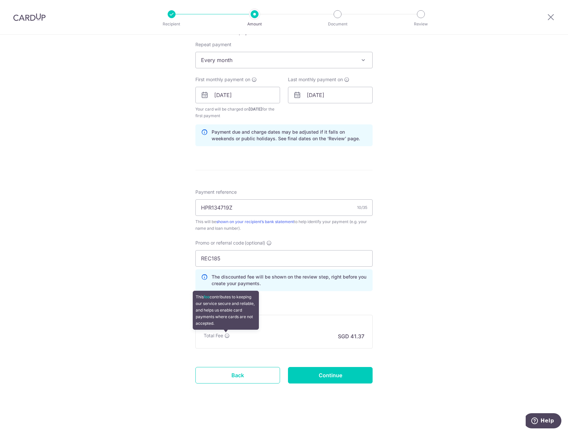
click at [226, 335] on icon at bounding box center [226, 335] width 5 height 5
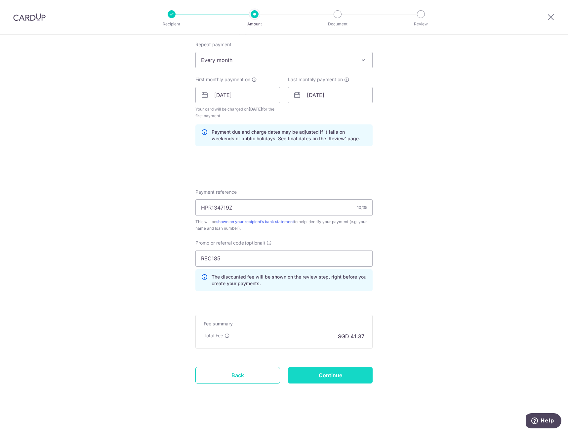
click at [342, 376] on input "Continue" at bounding box center [330, 375] width 85 height 17
type input "Create Schedule"
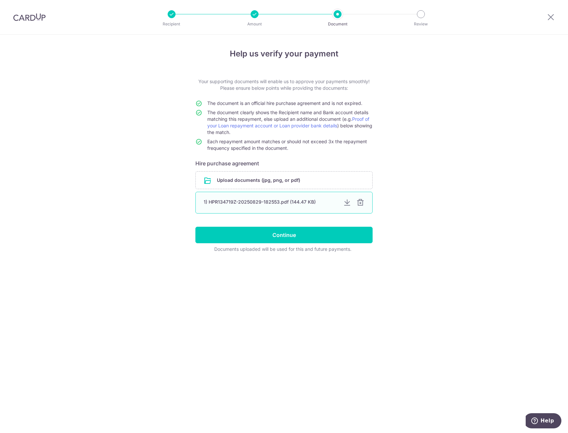
click at [222, 197] on div "1) HPR134719Z-20250829-182553.pdf (144.47 KB)" at bounding box center [283, 203] width 177 height 22
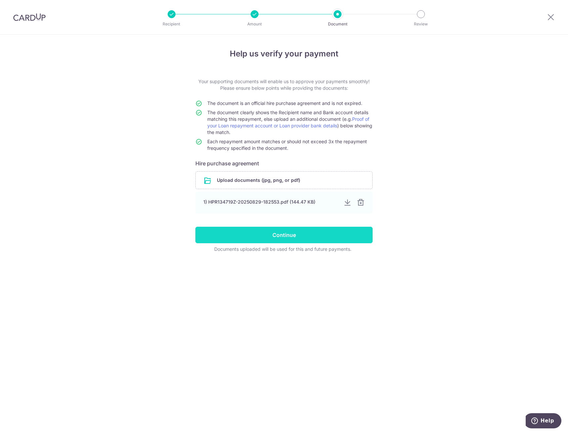
click at [266, 233] on input "Continue" at bounding box center [283, 235] width 177 height 17
